Goal: Information Seeking & Learning: Find specific fact

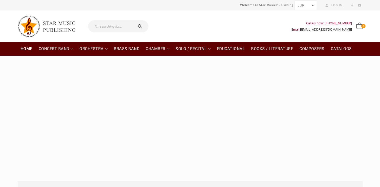
click at [105, 26] on input "text" at bounding box center [110, 26] width 44 height 12
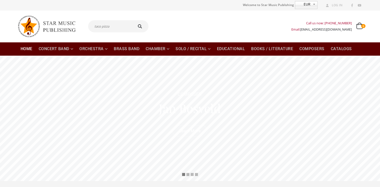
type input "taco pizza"
click at [133, 20] on button "submit" at bounding box center [141, 26] width 16 height 12
type input "taco pizza"
